Goal: Task Accomplishment & Management: Complete application form

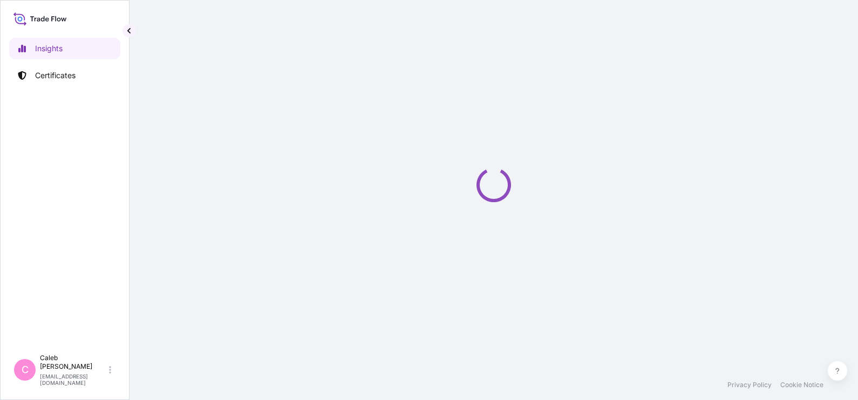
select select "2025"
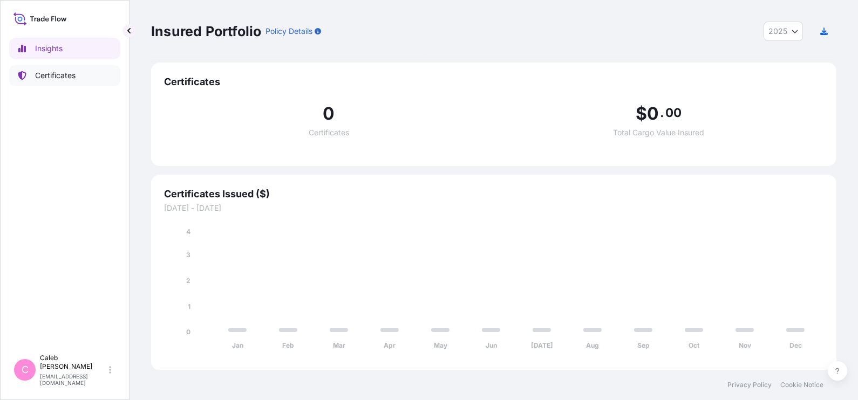
click at [84, 72] on link "Certificates" at bounding box center [64, 76] width 111 height 22
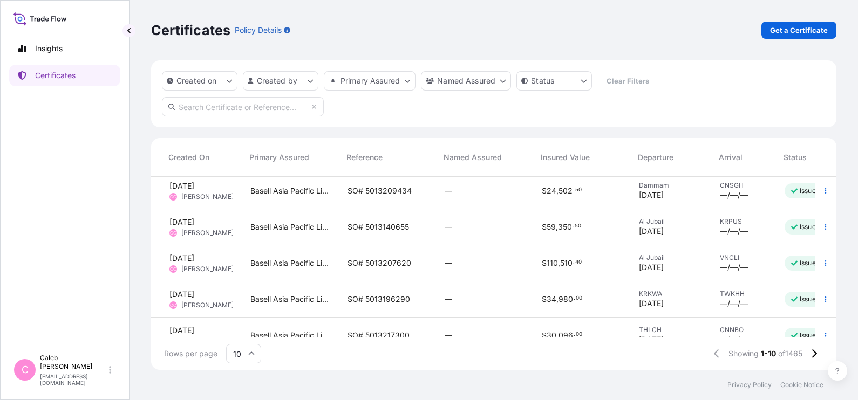
scroll to position [4, 94]
click at [366, 227] on span "SO# 5013140655" at bounding box center [376, 227] width 61 height 11
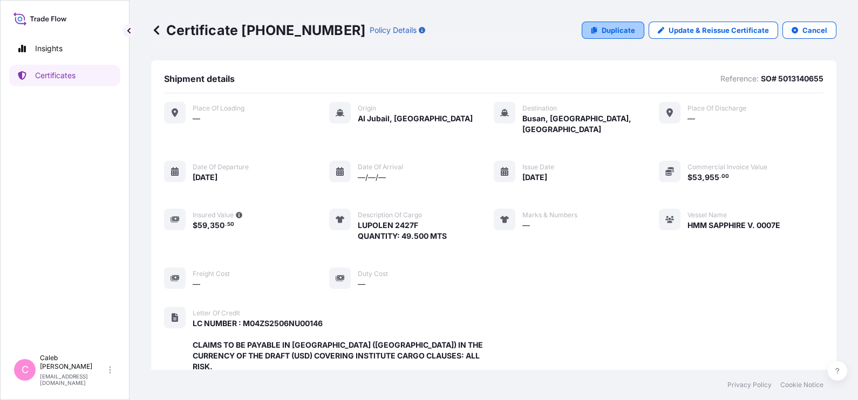
click at [605, 35] on p "Duplicate" at bounding box center [617, 30] width 33 height 11
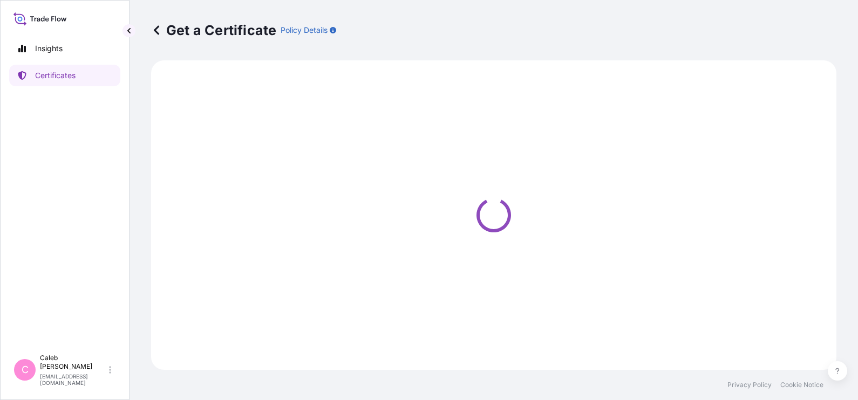
click at [605, 35] on div "Get a Certificate Policy Details" at bounding box center [493, 30] width 685 height 17
select select "Sea"
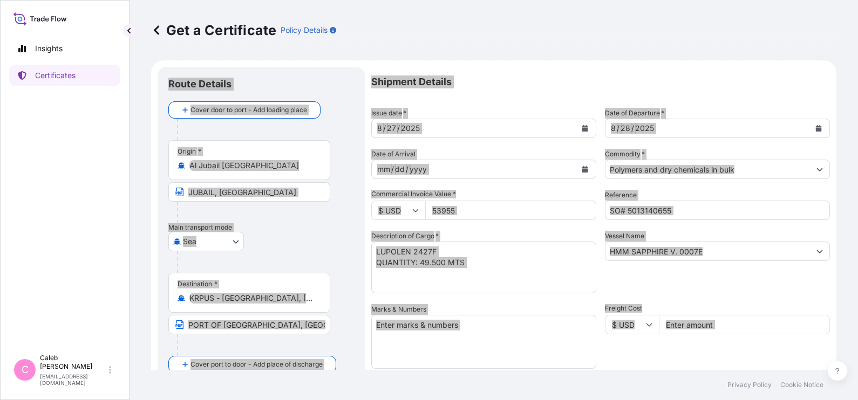
select select "32034"
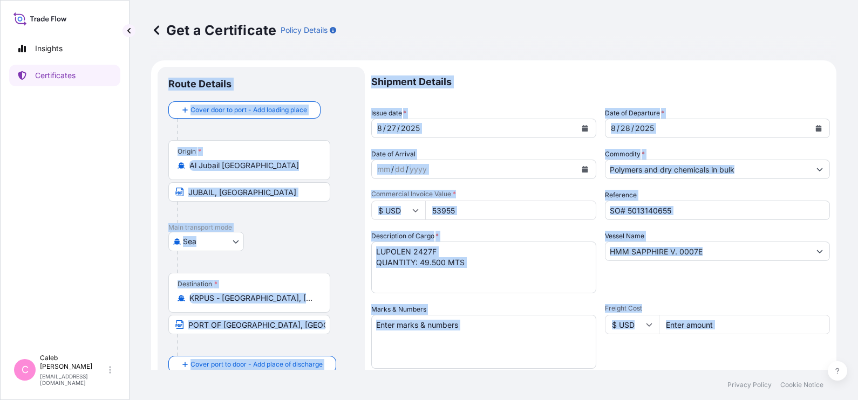
click at [634, 296] on div "Shipment Details Issue date * [DATE] Date of Departure * [DATE] Date of Arrival…" at bounding box center [600, 365] width 458 height 596
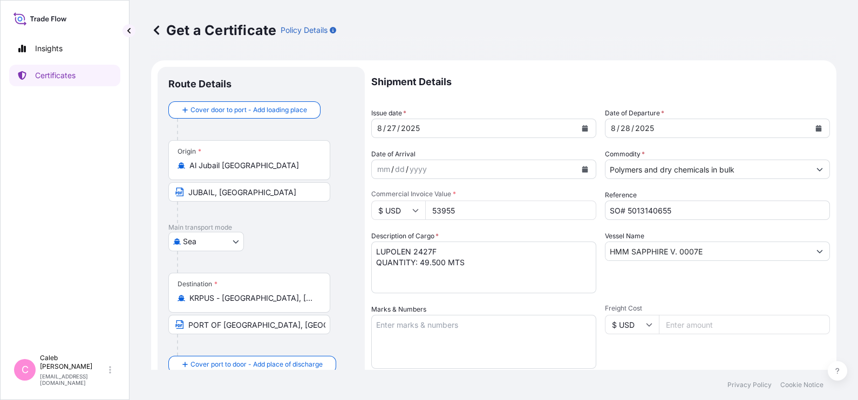
click at [713, 127] on div "[DATE]" at bounding box center [707, 128] width 204 height 19
click at [759, 124] on div "[DATE]" at bounding box center [707, 128] width 204 height 19
click at [815, 128] on icon "Calendar" at bounding box center [818, 128] width 6 height 6
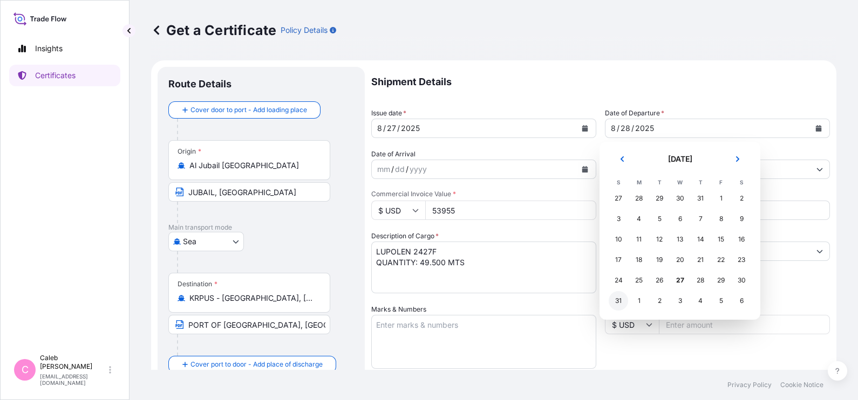
click at [621, 300] on div "31" at bounding box center [617, 300] width 19 height 19
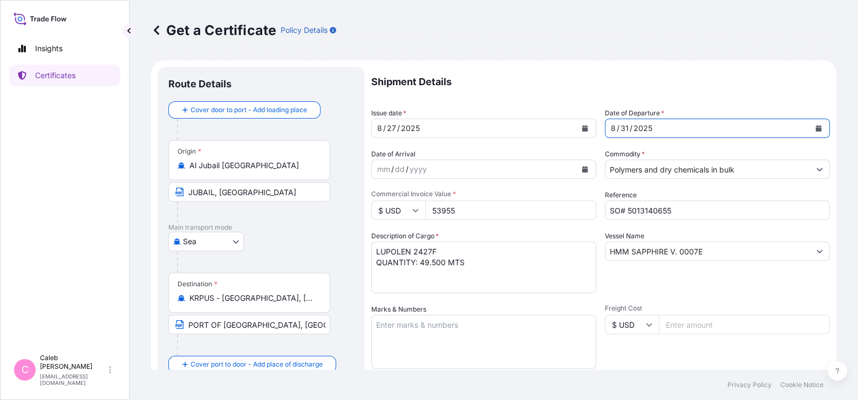
click at [582, 131] on icon "Calendar" at bounding box center [585, 128] width 6 height 6
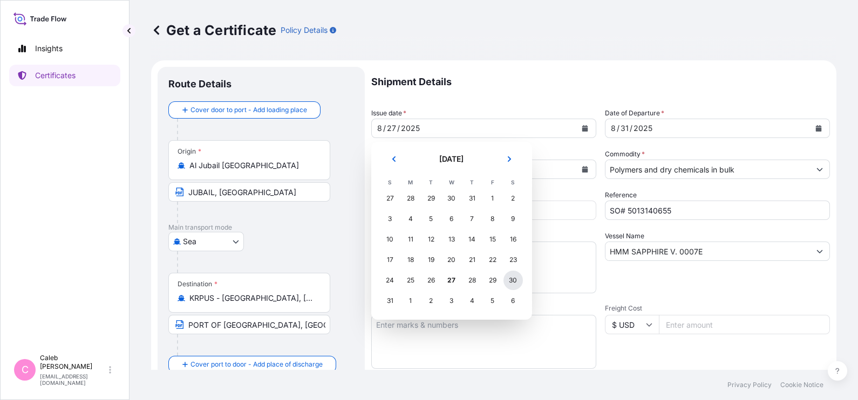
click at [512, 276] on div "30" at bounding box center [512, 280] width 19 height 19
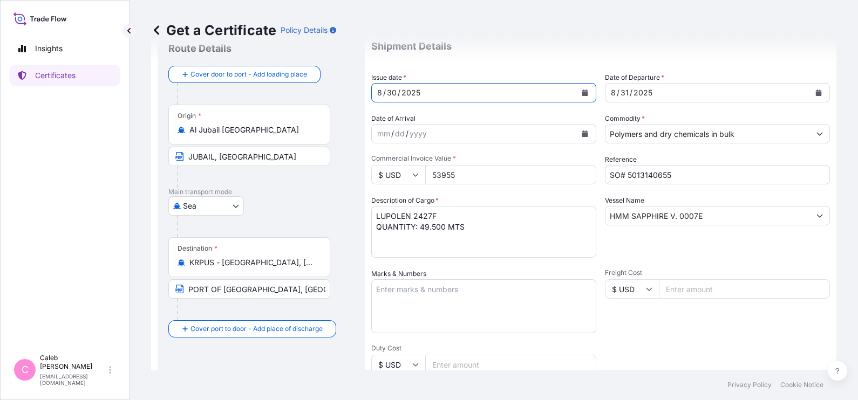
scroll to position [46, 0]
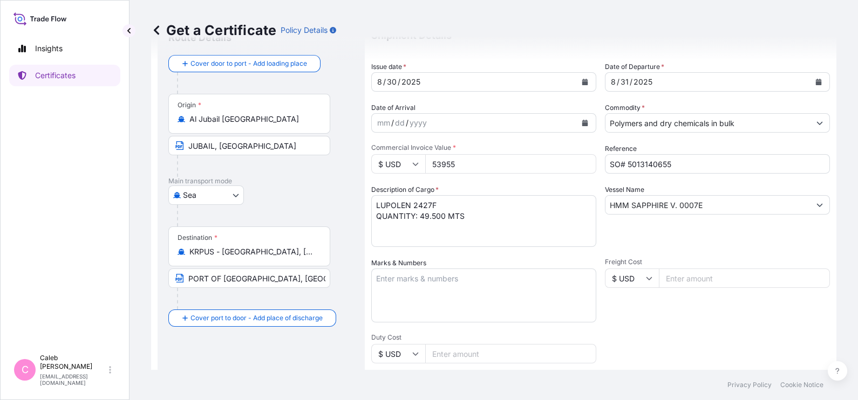
click at [382, 237] on textarea "LUPOLEN 2427F QUANTITY: 49.500 MTS" at bounding box center [483, 221] width 225 height 52
paste textarea "COMMODITY NAME: HIGH DENSITY POLYETHYLENE HOSTALEN 5052B BLACK QUANTITY: 99.00MT"
type textarea "COMMODITY NAME: HIGH DENSITY POLYETHYLENE HOSTALEN 5052B BLACK QUANTITY: 99.00MT"
click at [469, 166] on input "53955" at bounding box center [510, 163] width 171 height 19
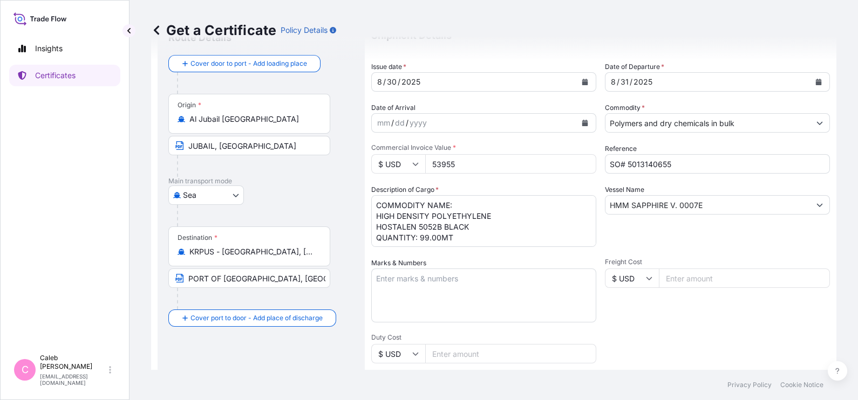
click at [469, 166] on input "53955" at bounding box center [510, 163] width 171 height 19
paste input "93060.00"
type input "93060.00"
click at [702, 164] on input "SO# 5013140655" at bounding box center [717, 163] width 225 height 19
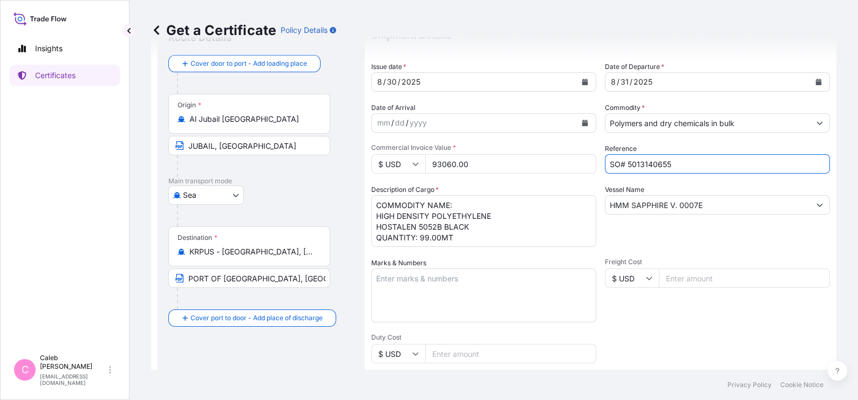
paste input "8053"
type input "SO# 5013180535"
click at [702, 207] on input "HMM SAPPHIRE V. 0007E" at bounding box center [707, 204] width 204 height 19
click at [709, 202] on input "HMM SAPPHIRE V. 0007E" at bounding box center [707, 204] width 204 height 19
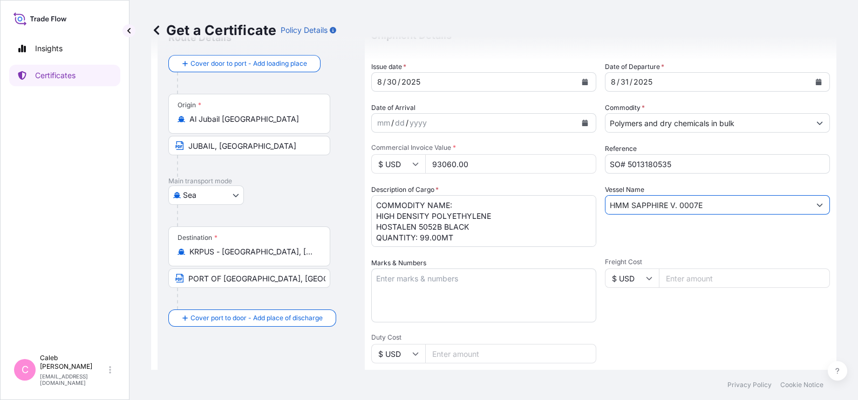
click at [709, 202] on input "HMM SAPPHIRE V. 0007E" at bounding box center [707, 204] width 204 height 19
paste input "CONSTANTINONS P II V.535S"
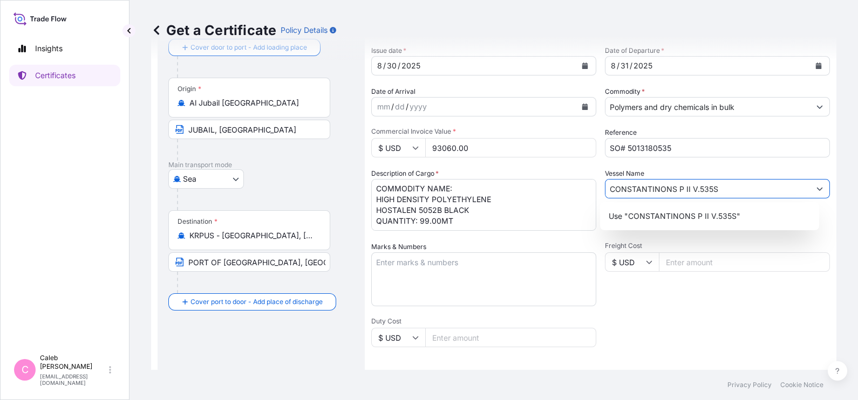
scroll to position [63, 0]
type input "CONSTANTINONS P II V.535S"
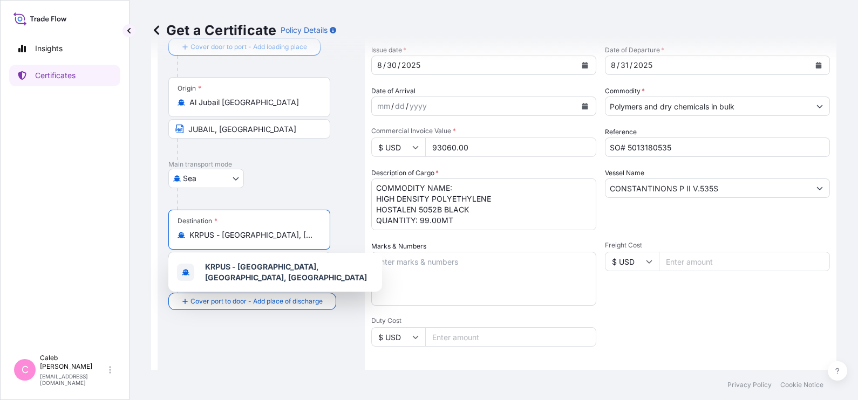
click at [305, 238] on input "KRPUS - [GEOGRAPHIC_DATA], [GEOGRAPHIC_DATA], [GEOGRAPHIC_DATA]" at bounding box center [252, 235] width 127 height 11
paste input "SIHANOUKVILLE"
click at [240, 274] on span "Any port in this location" at bounding box center [271, 277] width 132 height 11
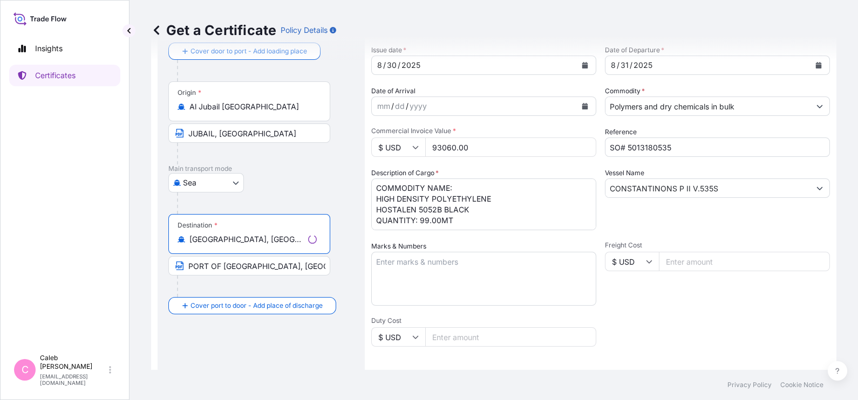
type input "[GEOGRAPHIC_DATA], [GEOGRAPHIC_DATA]"
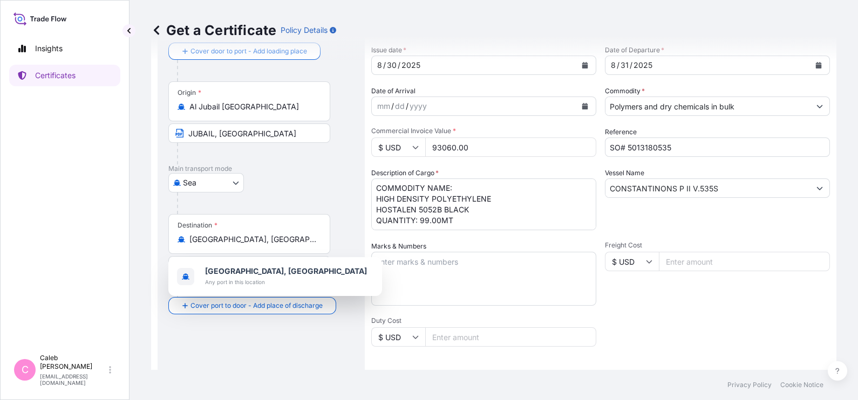
click at [333, 344] on div "Route Details Reset Route Details Cover door to port - Add loading place Place …" at bounding box center [261, 317] width 186 height 605
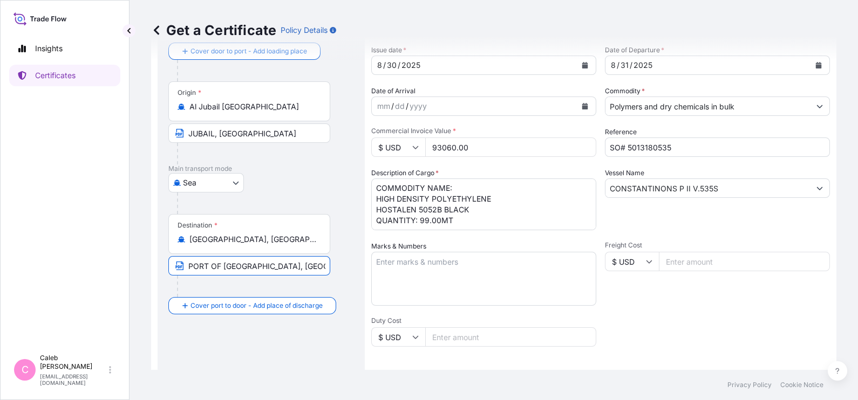
click at [299, 270] on input "PORT OF [GEOGRAPHIC_DATA], [GEOGRAPHIC_DATA]" at bounding box center [249, 265] width 162 height 19
paste input "SIHANOUKVILLE, [GEOGRAPHIC_DATA]"
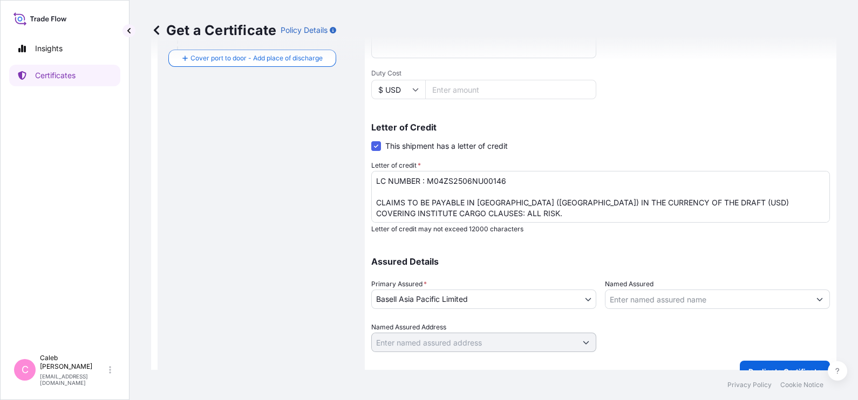
scroll to position [328, 0]
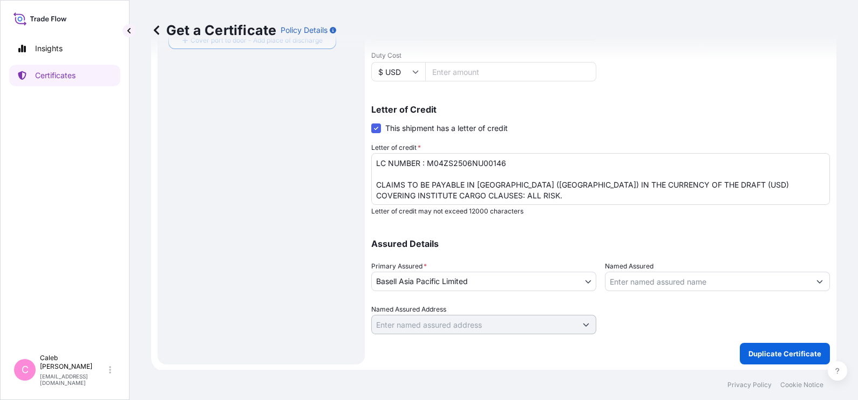
type input "SIHANOUKVILLE, [GEOGRAPHIC_DATA]"
click at [316, 218] on div "Route Details Reset Route Details Cover door to port - Add loading place Place …" at bounding box center [261, 51] width 186 height 605
drag, startPoint x: 512, startPoint y: 159, endPoint x: 428, endPoint y: 159, distance: 84.1
click at [428, 159] on textarea "LC NUMBER : M04ZS2506NU00146 CLAIMS TO BE PAYABLE IN [GEOGRAPHIC_DATA] ([GEOGRA…" at bounding box center [600, 179] width 458 height 52
paste textarea "DC HAZ583997"
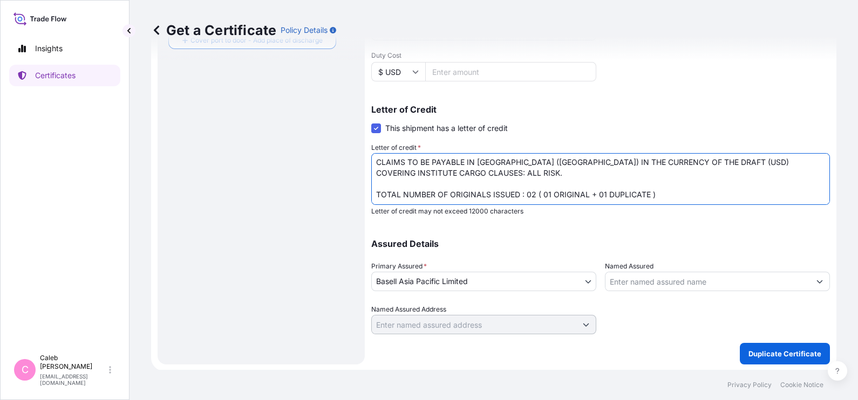
scroll to position [0, 0]
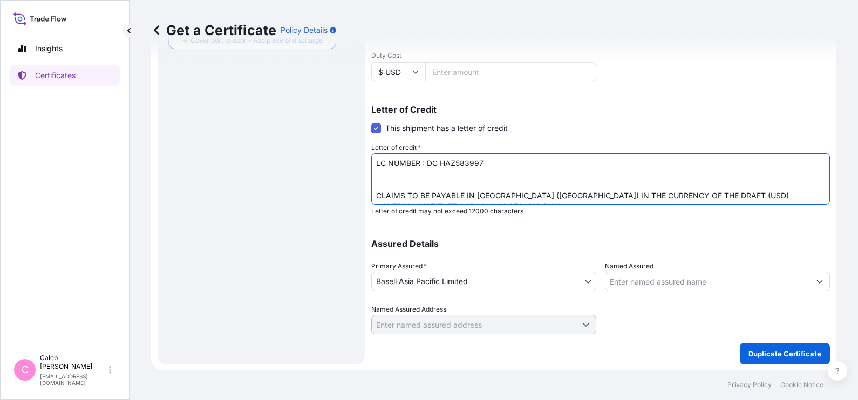
drag, startPoint x: 481, startPoint y: 166, endPoint x: 364, endPoint y: 189, distance: 119.3
click at [364, 189] on form "Route Details Reset Route Details Cover door to port - Add loading place Place …" at bounding box center [493, 51] width 685 height 639
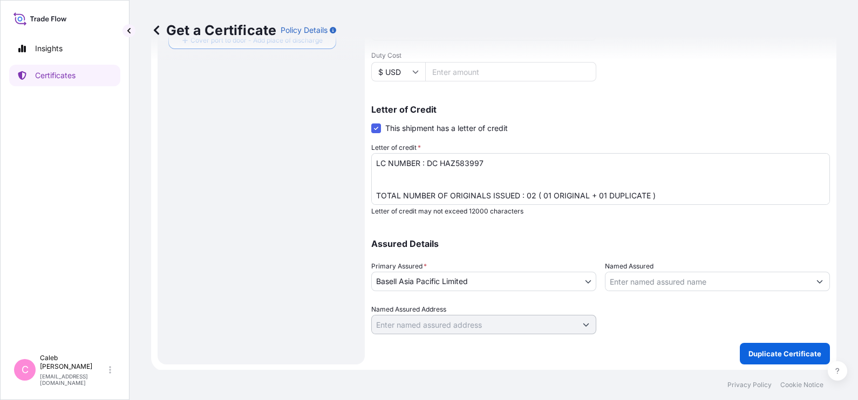
click at [393, 180] on textarea "LC NUMBER : M04ZS2506NU00146 CLAIMS TO BE PAYABLE IN [GEOGRAPHIC_DATA] ([GEOGRA…" at bounding box center [600, 179] width 458 height 52
paste textarea "IN NEGOTIABLE FORM AND BLANK ENDORSED FOR 110% OF THE INVOICE VALUE SHOWING CLA…"
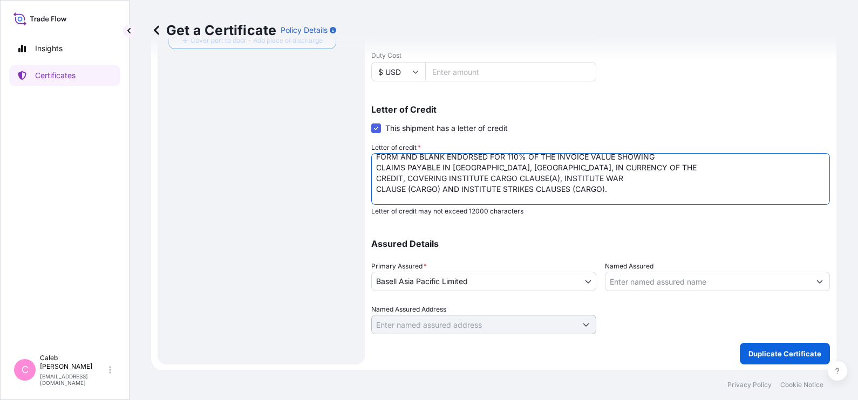
scroll to position [26, 0]
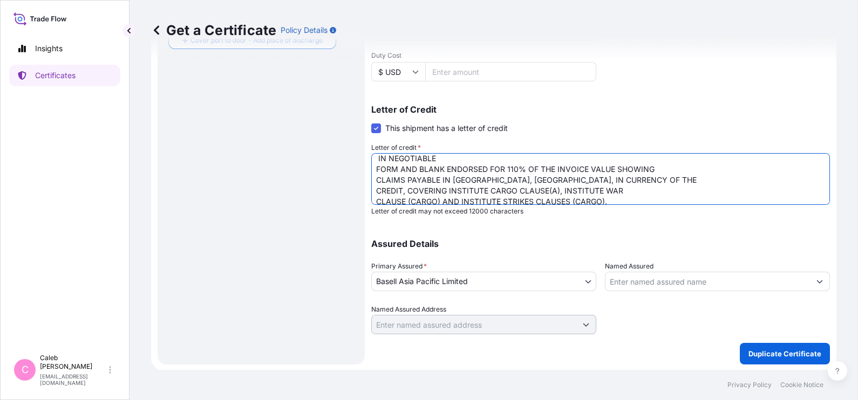
drag, startPoint x: 401, startPoint y: 168, endPoint x: 692, endPoint y: 169, distance: 290.7
click at [692, 169] on textarea "LC NUMBER : M04ZS2506NU00146 CLAIMS TO BE PAYABLE IN [GEOGRAPHIC_DATA] ([GEOGRA…" at bounding box center [600, 179] width 458 height 52
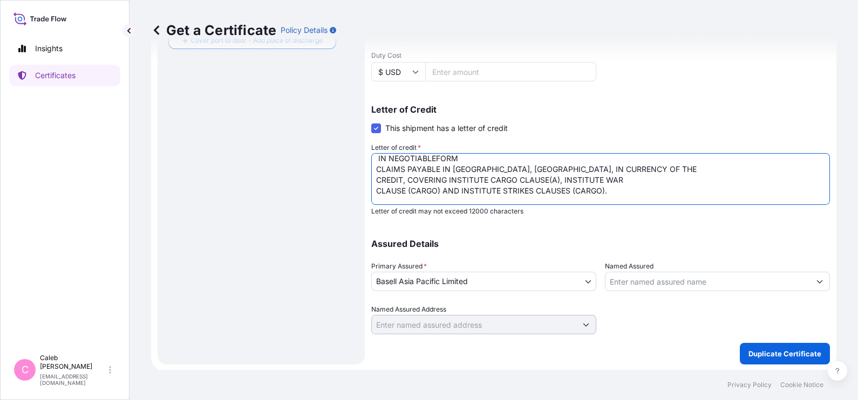
scroll to position [16, 0]
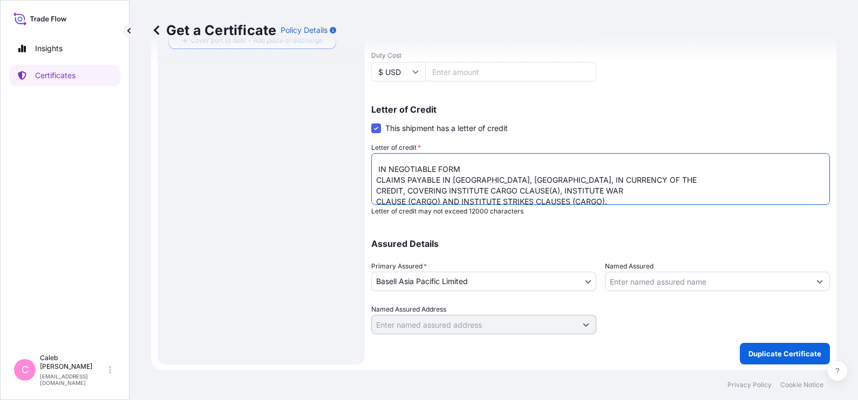
click at [375, 191] on textarea "LC NUMBER : M04ZS2506NU00146 CLAIMS TO BE PAYABLE IN [GEOGRAPHIC_DATA] ([GEOGRA…" at bounding box center [600, 179] width 458 height 52
click at [668, 179] on textarea "LC NUMBER : M04ZS2506NU00146 CLAIMS TO BE PAYABLE IN [GEOGRAPHIC_DATA] ([GEOGRA…" at bounding box center [600, 179] width 458 height 52
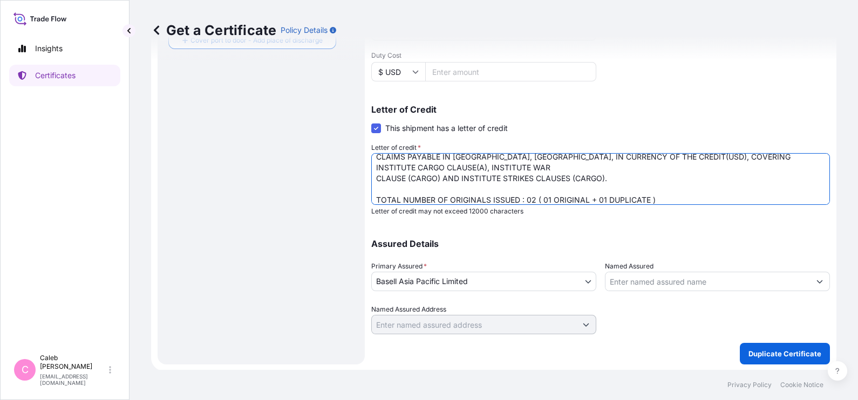
scroll to position [40, 0]
click at [375, 174] on textarea "LC NUMBER : M04ZS2506NU00146 CLAIMS TO BE PAYABLE IN [GEOGRAPHIC_DATA] ([GEOGRA…" at bounding box center [600, 179] width 458 height 52
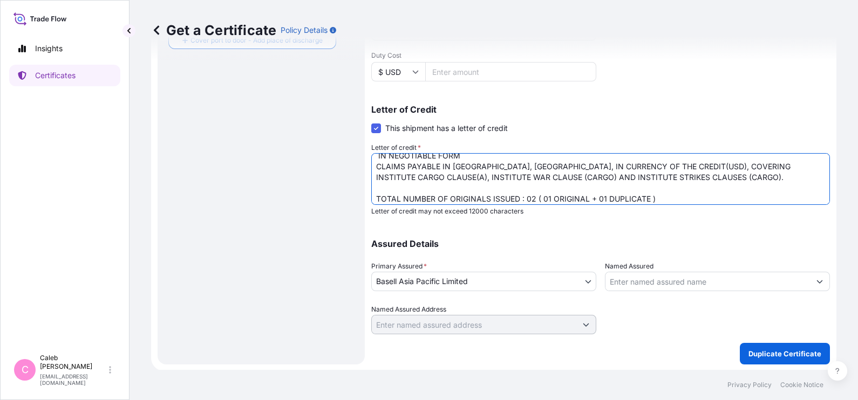
scroll to position [44, 0]
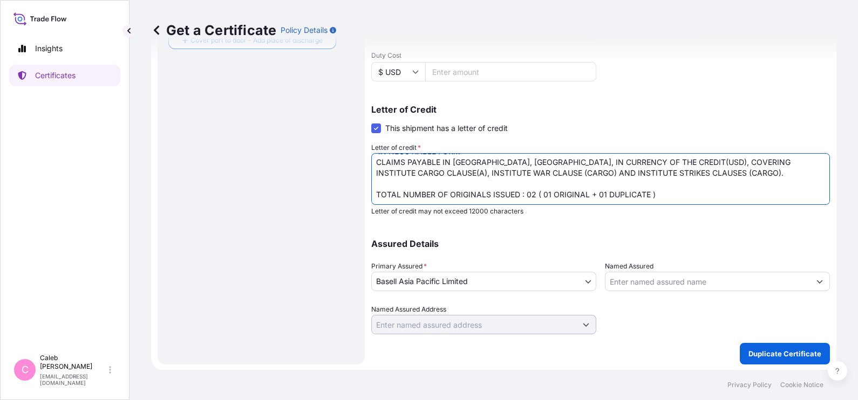
drag, startPoint x: 530, startPoint y: 197, endPoint x: 701, endPoint y: 200, distance: 170.4
click at [701, 200] on textarea "LC NUMBER : M04ZS2506NU00146 CLAIMS TO BE PAYABLE IN [GEOGRAPHIC_DATA] ([GEOGRA…" at bounding box center [600, 179] width 458 height 52
type textarea "LC NUMBER : DC HAZ583997 IN NEGOTIABLE FORM CLAIMS PAYABLE IN [GEOGRAPHIC_DATA]…"
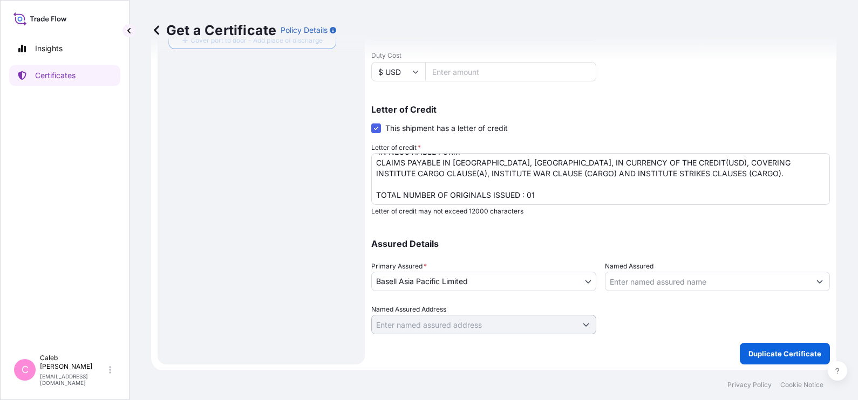
drag, startPoint x: 776, startPoint y: 347, endPoint x: 597, endPoint y: 342, distance: 178.6
click at [597, 342] on div "Shipment Details Issue date * [DATE] Date of Departure * [DATE] Date of Arrival…" at bounding box center [600, 51] width 458 height 626
click at [779, 349] on p "Duplicate Certificate" at bounding box center [784, 353] width 73 height 11
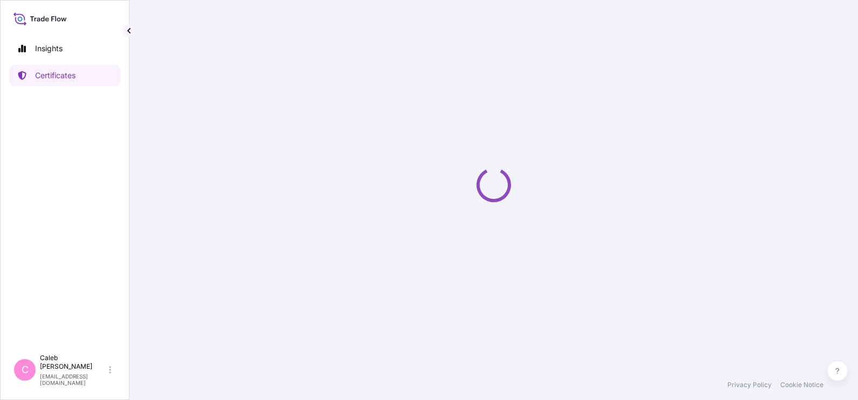
click at [636, 277] on div "Loading" at bounding box center [493, 185] width 685 height 370
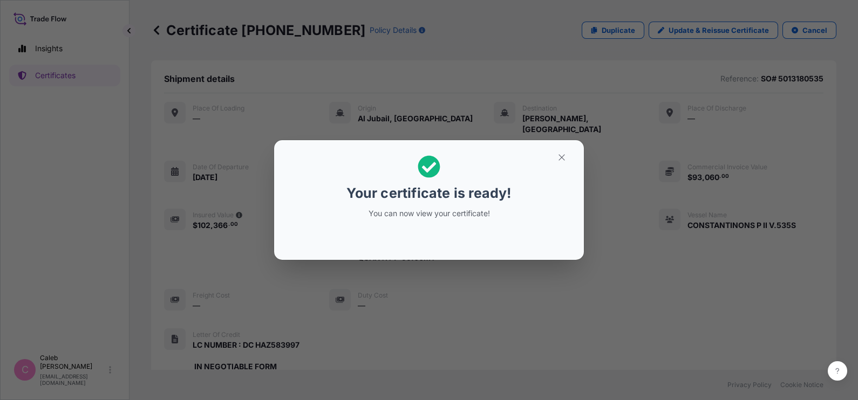
click at [636, 277] on div "Your certificate is ready! You can now view your certificate!" at bounding box center [429, 200] width 858 height 401
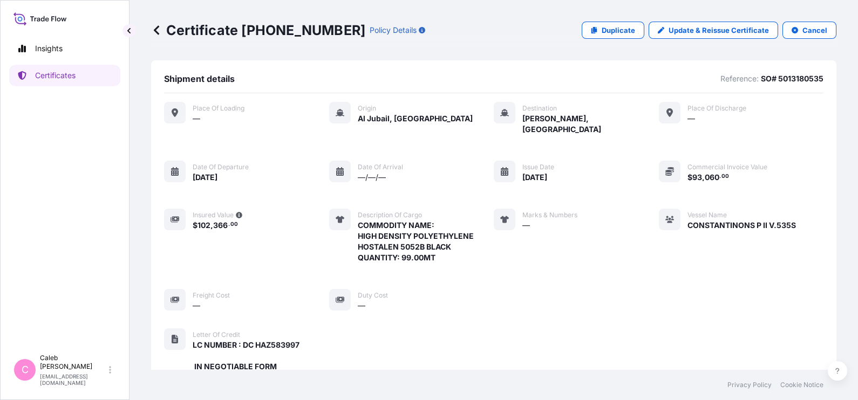
scroll to position [379, 0]
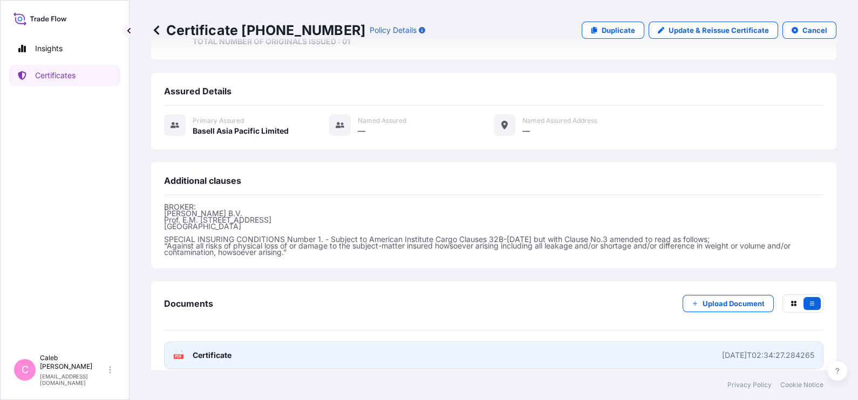
click at [401, 348] on link "PDF Certificate [DATE]T02:34:27.284265" at bounding box center [493, 355] width 659 height 28
